Goal: Information Seeking & Learning: Compare options

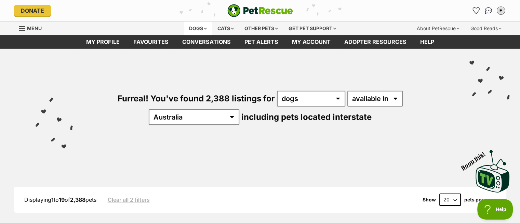
click at [194, 27] on div "Dogs" at bounding box center [197, 29] width 27 height 14
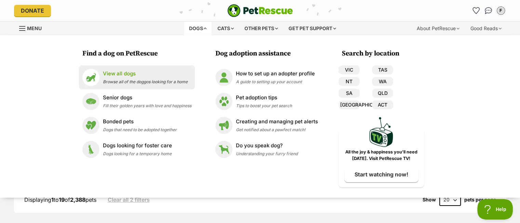
click at [125, 73] on p "View all dogs" at bounding box center [145, 74] width 85 height 8
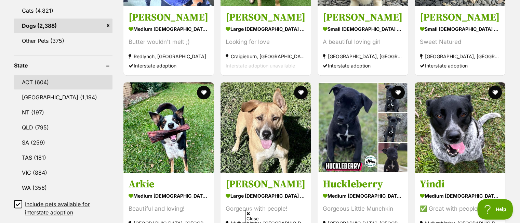
click at [41, 78] on link "ACT (604)" at bounding box center [63, 82] width 99 height 14
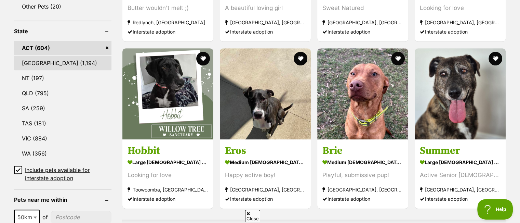
click at [35, 62] on link "[GEOGRAPHIC_DATA] (1,194)" at bounding box center [62, 63] width 97 height 14
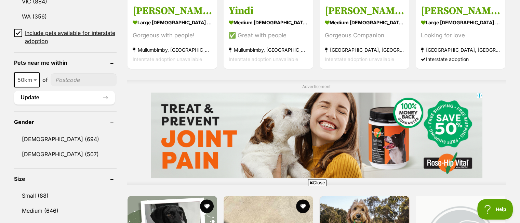
scroll to position [513, 0]
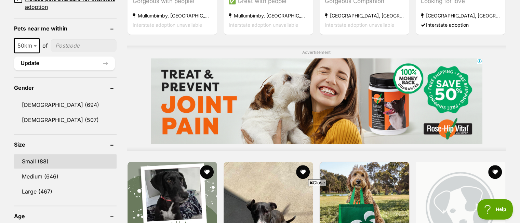
click at [32, 158] on link "Small (88)" at bounding box center [65, 161] width 103 height 14
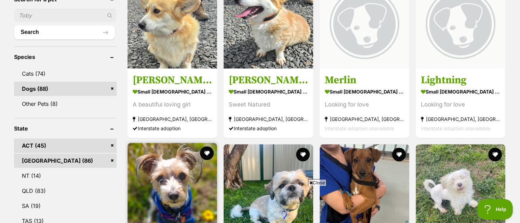
scroll to position [376, 0]
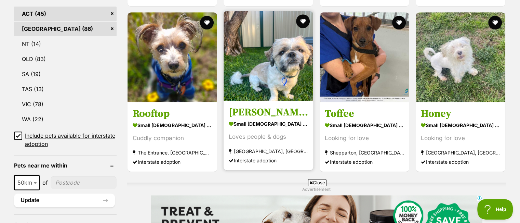
click at [290, 63] on img at bounding box center [269, 56] width 90 height 90
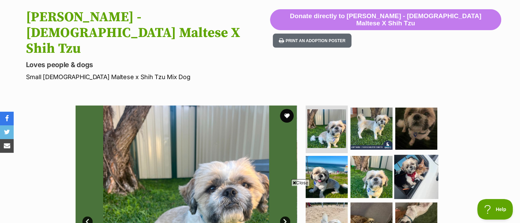
click at [409, 155] on img at bounding box center [416, 177] width 44 height 44
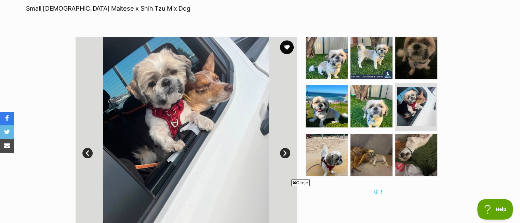
click at [287, 148] on link "Next" at bounding box center [285, 153] width 10 height 10
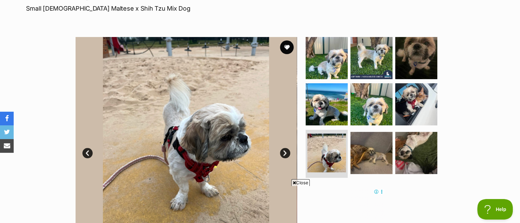
click at [286, 148] on link "Next" at bounding box center [285, 153] width 10 height 10
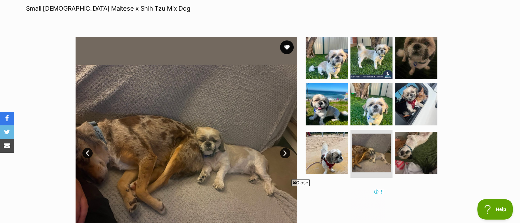
click at [286, 148] on link "Next" at bounding box center [285, 153] width 10 height 10
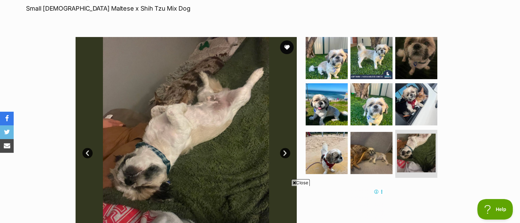
click at [286, 148] on link "Next" at bounding box center [285, 153] width 10 height 10
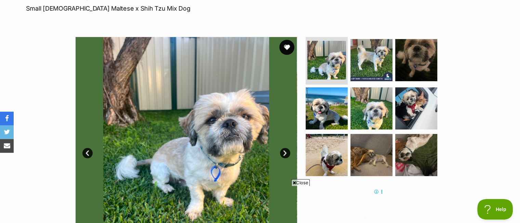
click at [287, 40] on button "favourite" at bounding box center [286, 47] width 15 height 15
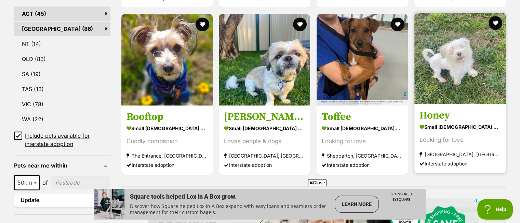
click at [465, 56] on img at bounding box center [459, 58] width 91 height 91
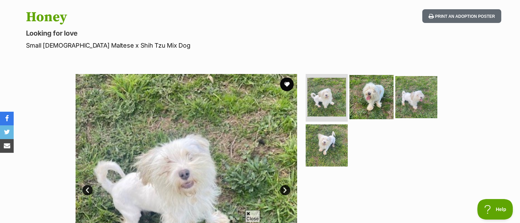
click at [375, 90] on img at bounding box center [371, 97] width 44 height 44
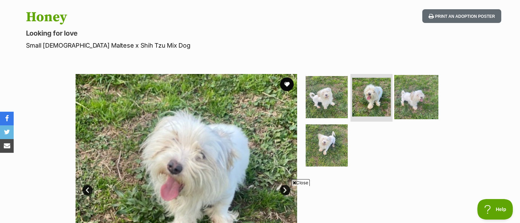
click at [407, 91] on img at bounding box center [416, 97] width 44 height 44
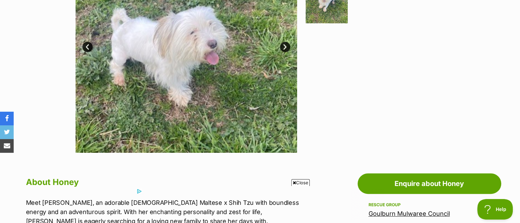
scroll to position [137, 0]
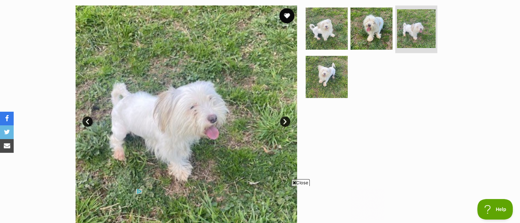
click at [288, 16] on button "favourite" at bounding box center [286, 15] width 15 height 15
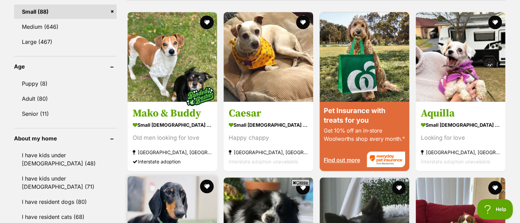
scroll to position [650, 0]
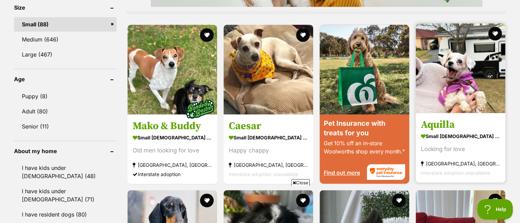
click at [461, 72] on img at bounding box center [461, 68] width 90 height 90
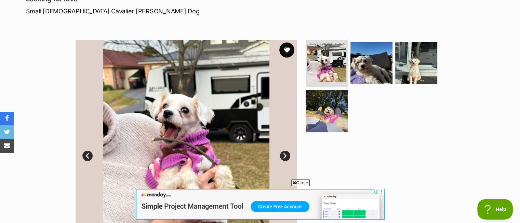
click at [288, 50] on button "favourite" at bounding box center [286, 49] width 15 height 15
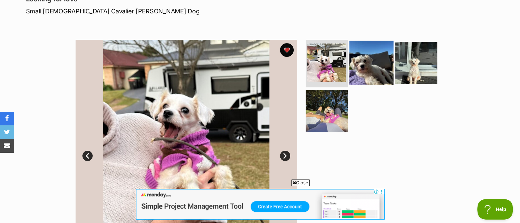
click at [370, 65] on img at bounding box center [371, 62] width 44 height 44
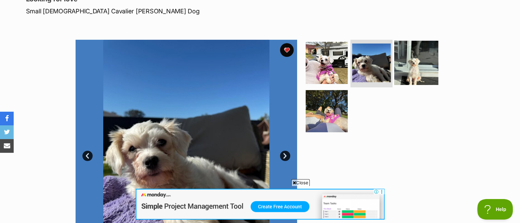
click at [414, 61] on img at bounding box center [416, 62] width 44 height 44
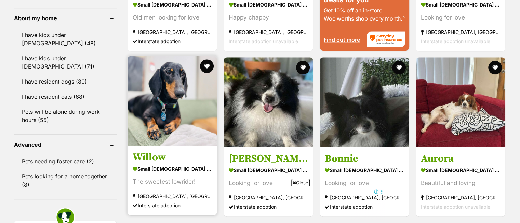
scroll to position [787, 0]
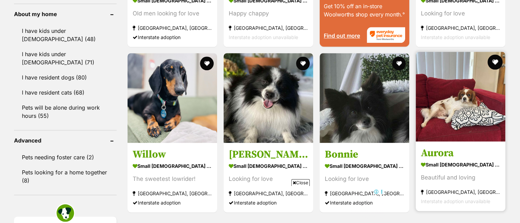
click at [494, 61] on button "favourite" at bounding box center [495, 61] width 15 height 15
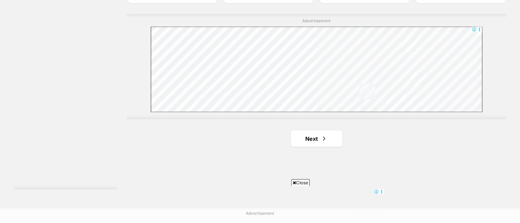
scroll to position [1334, 0]
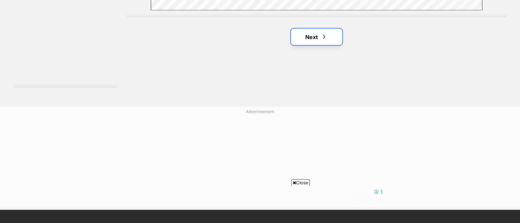
click at [313, 38] on link "Next" at bounding box center [316, 37] width 51 height 16
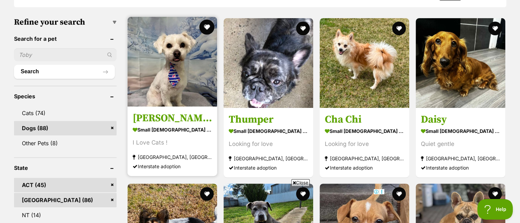
click at [205, 25] on button "favourite" at bounding box center [206, 26] width 15 height 15
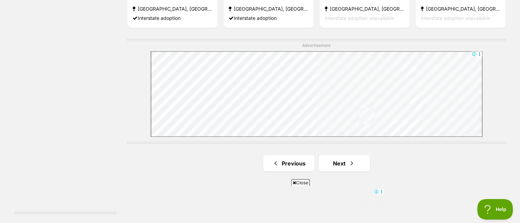
scroll to position [1299, 0]
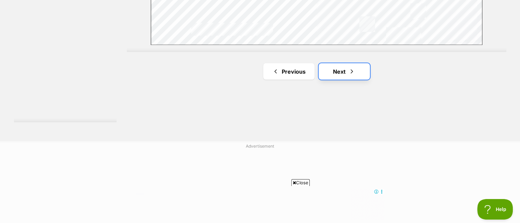
click at [338, 71] on link "Next" at bounding box center [344, 71] width 51 height 16
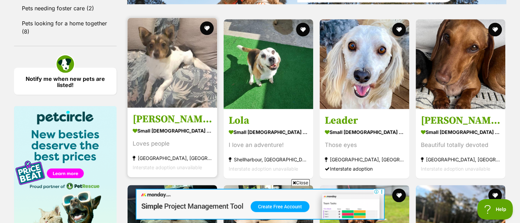
scroll to position [923, 0]
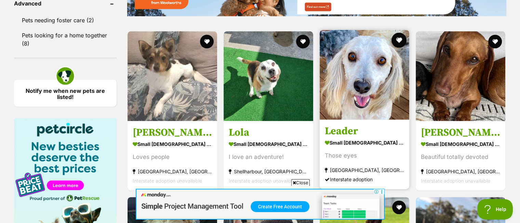
click at [400, 40] on button "favourite" at bounding box center [399, 39] width 15 height 15
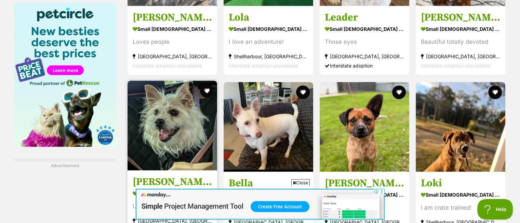
scroll to position [1060, 0]
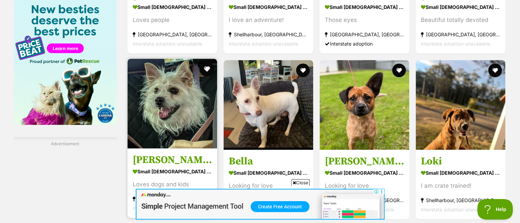
click at [205, 68] on button "favourite" at bounding box center [206, 68] width 15 height 15
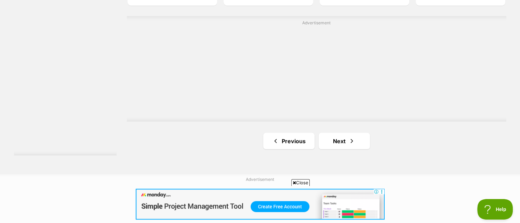
scroll to position [1299, 0]
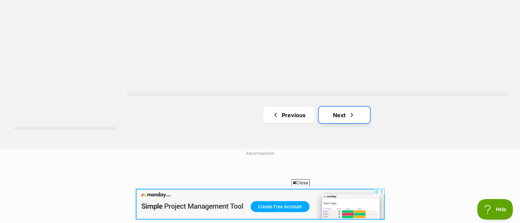
click at [345, 113] on link "Next" at bounding box center [344, 114] width 51 height 16
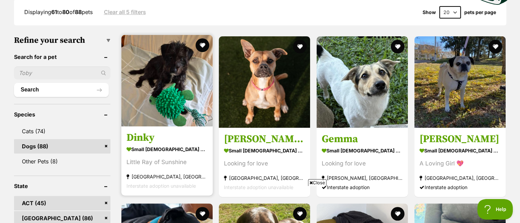
scroll to position [171, 0]
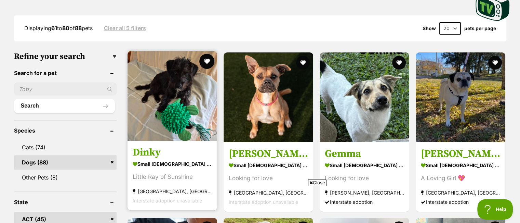
click at [207, 60] on button "favourite" at bounding box center [206, 61] width 15 height 15
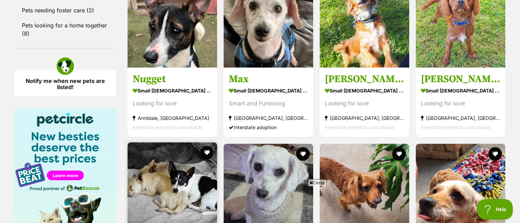
scroll to position [1026, 0]
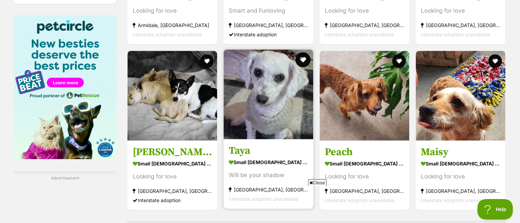
click at [302, 58] on button "favourite" at bounding box center [302, 59] width 15 height 15
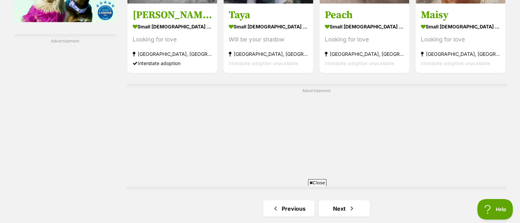
scroll to position [1231, 0]
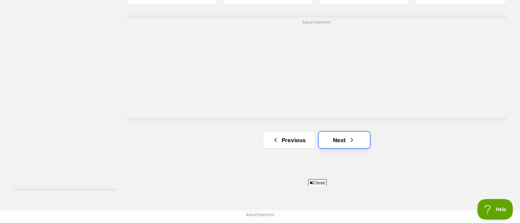
click at [341, 138] on link "Next" at bounding box center [344, 139] width 51 height 16
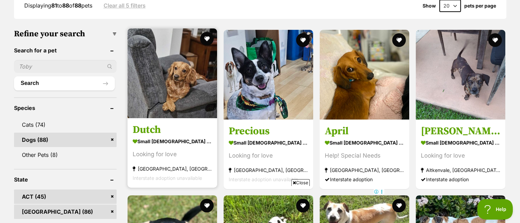
scroll to position [205, 0]
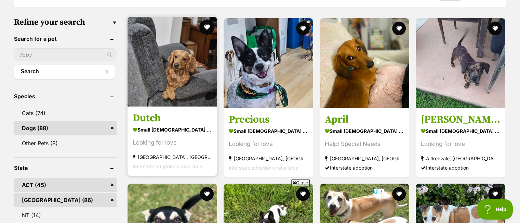
click at [206, 28] on button "favourite" at bounding box center [206, 26] width 15 height 15
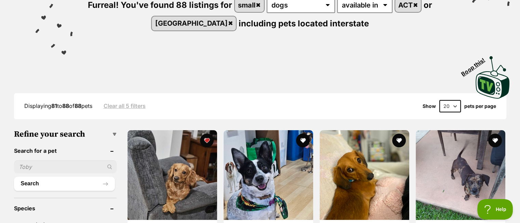
scroll to position [0, 0]
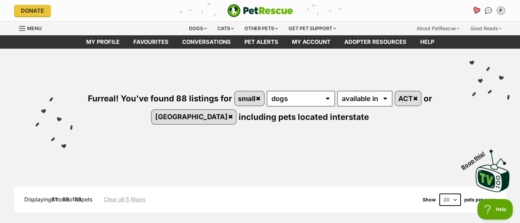
click at [478, 7] on link "Favourites" at bounding box center [476, 10] width 14 height 14
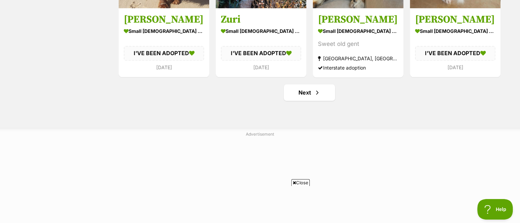
scroll to position [889, 0]
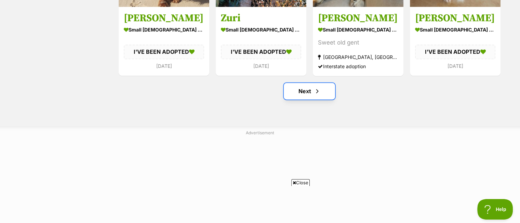
click at [310, 89] on link "Next" at bounding box center [309, 91] width 51 height 16
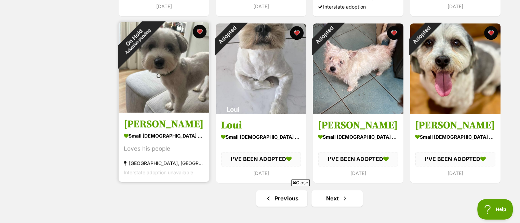
scroll to position [787, 0]
